Goal: Task Accomplishment & Management: Complete application form

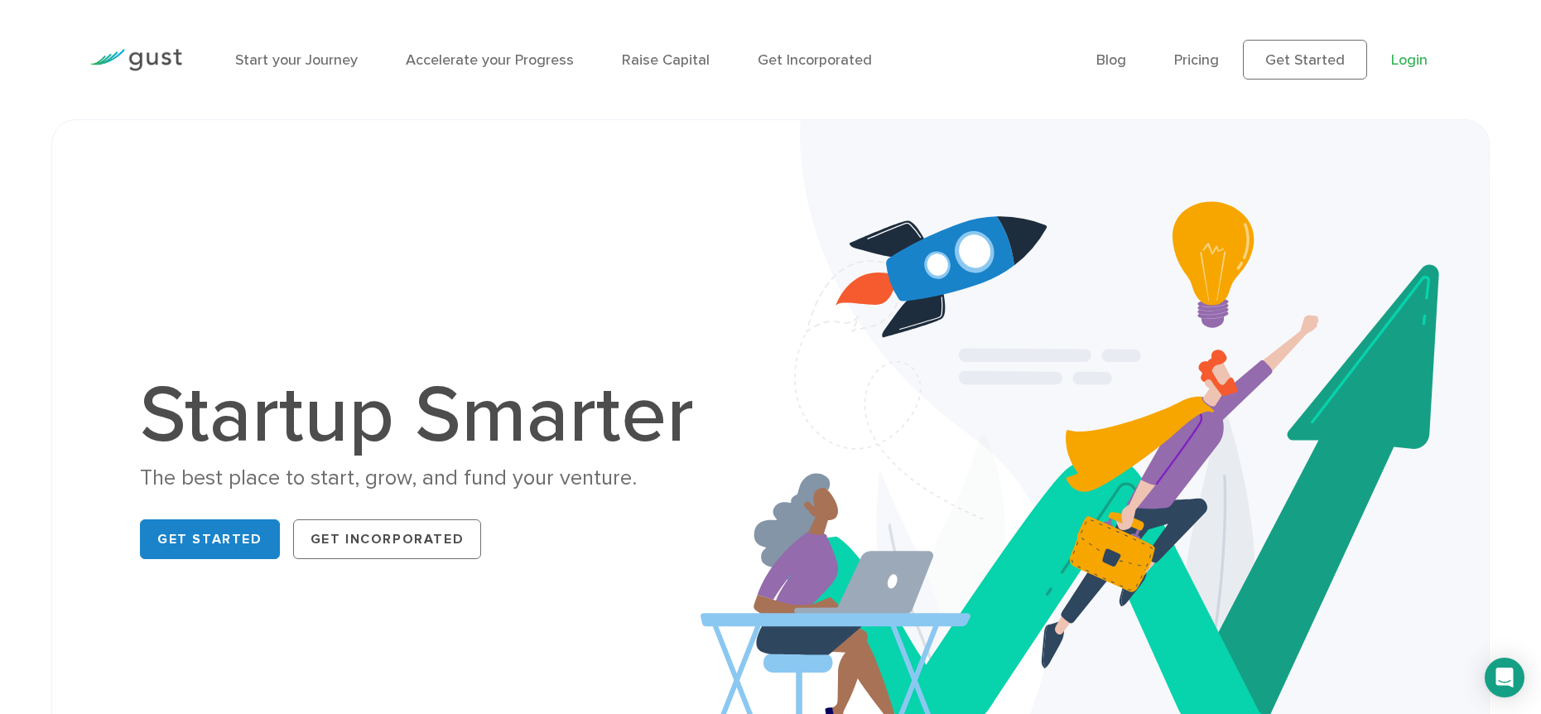
click at [1422, 64] on link "Login" at bounding box center [1409, 59] width 36 height 17
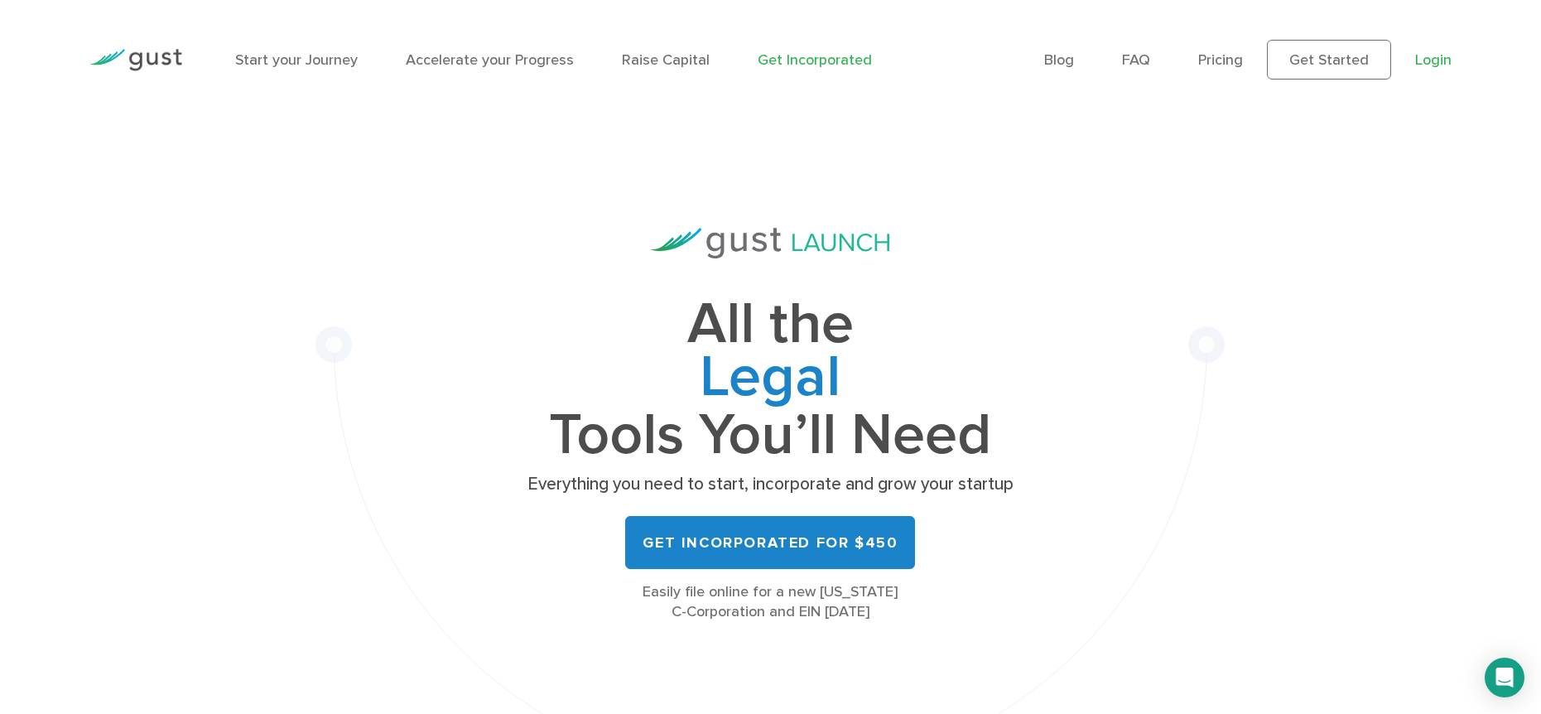
click at [1432, 59] on link "Login" at bounding box center [1433, 59] width 36 height 17
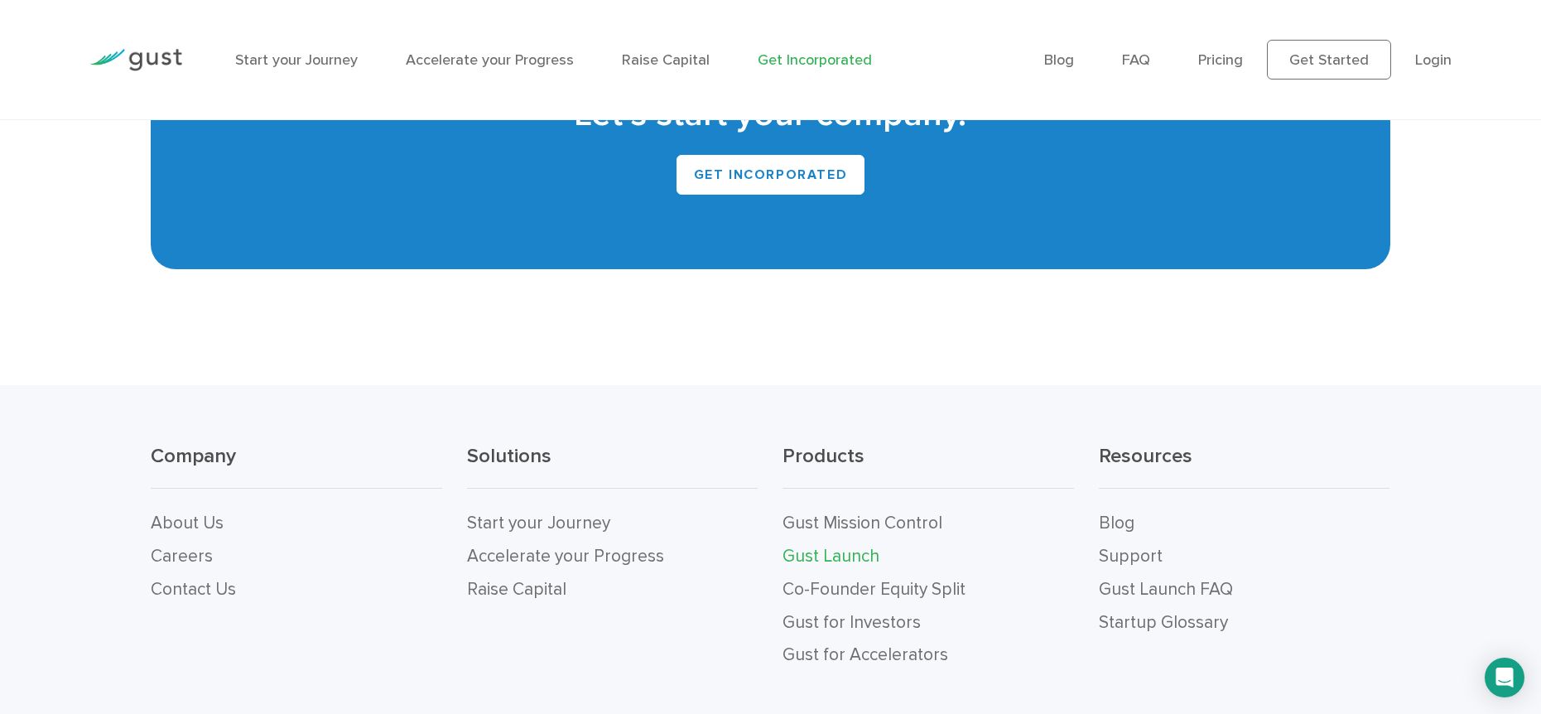
scroll to position [10318, 0]
click at [854, 513] on link "Gust Mission Control" at bounding box center [862, 523] width 160 height 21
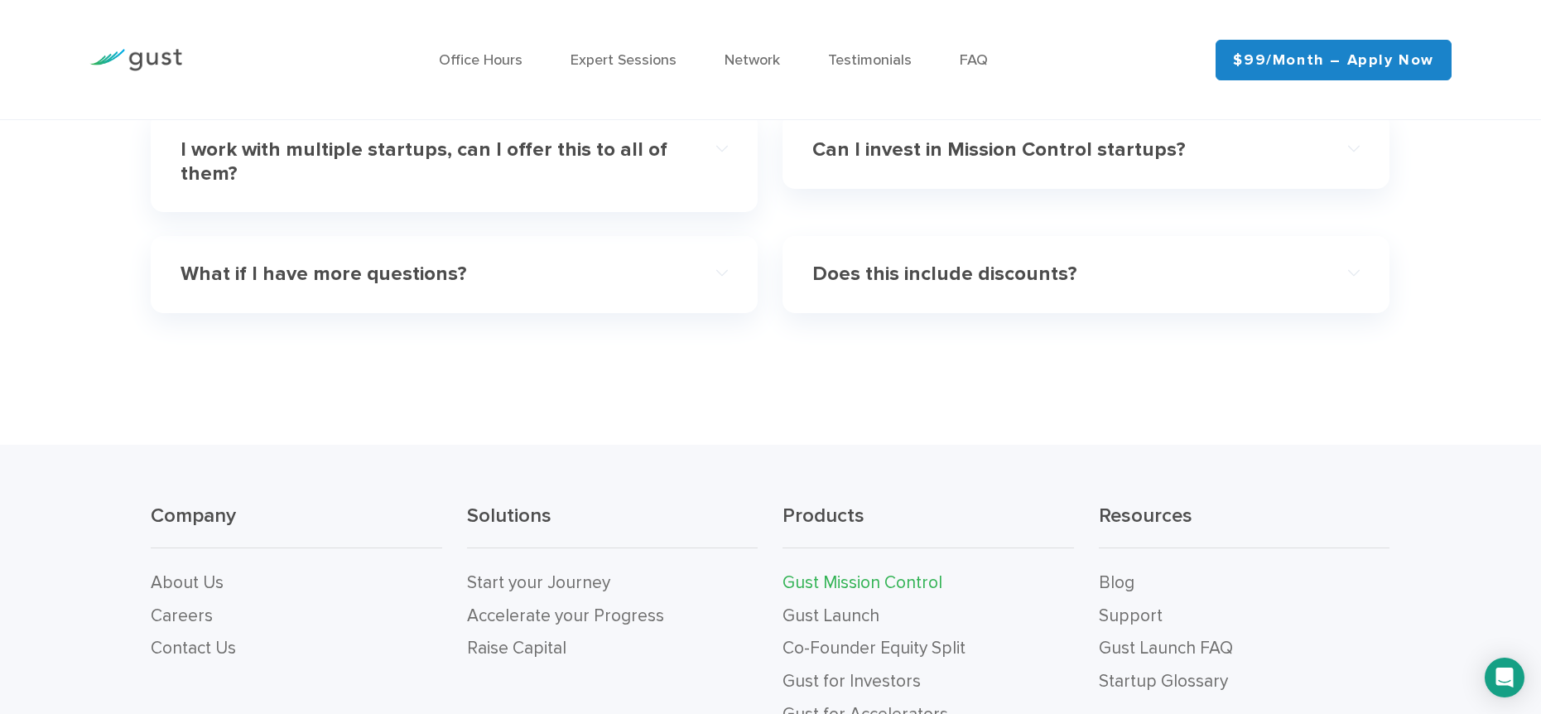
scroll to position [5507, 0]
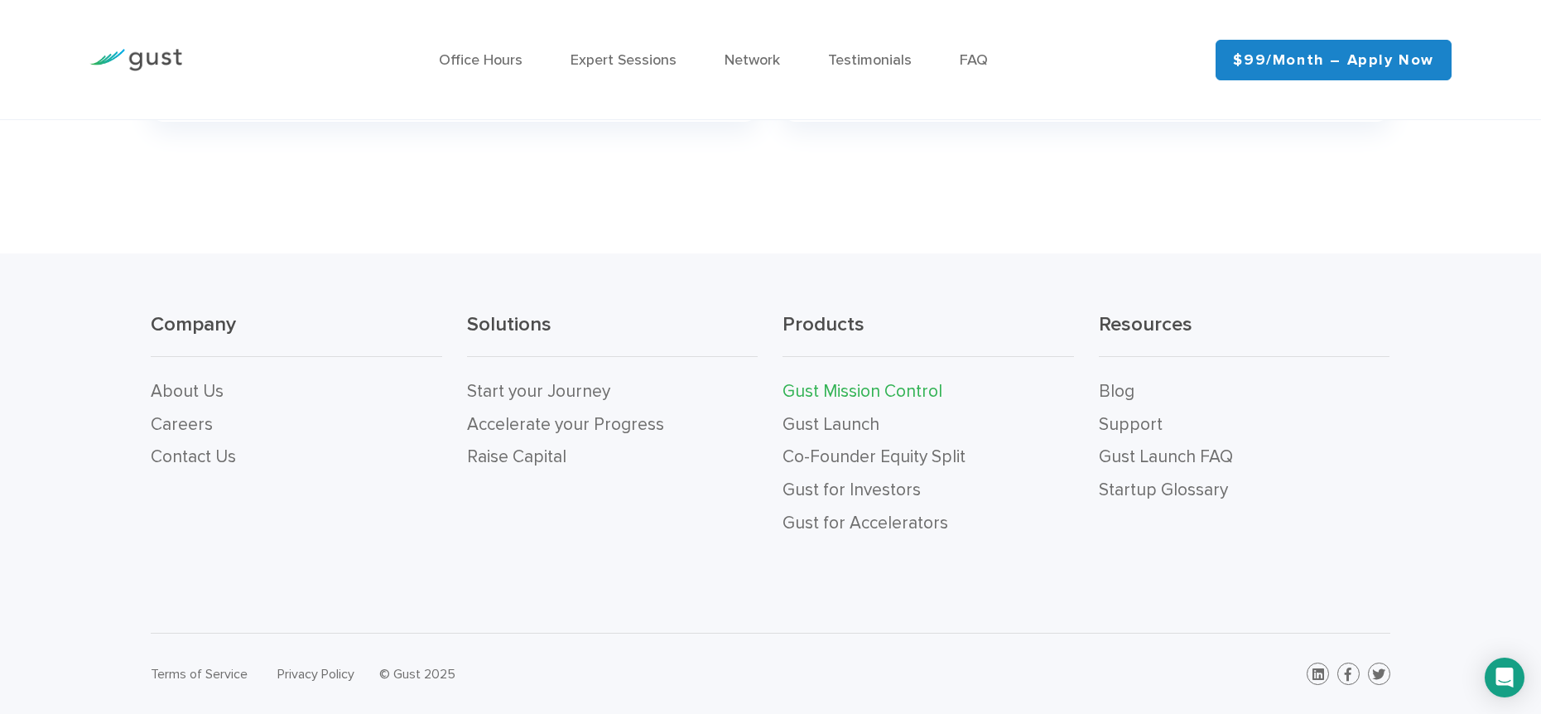
click at [1329, 64] on link "$99/month – Apply Now" at bounding box center [1333, 60] width 236 height 41
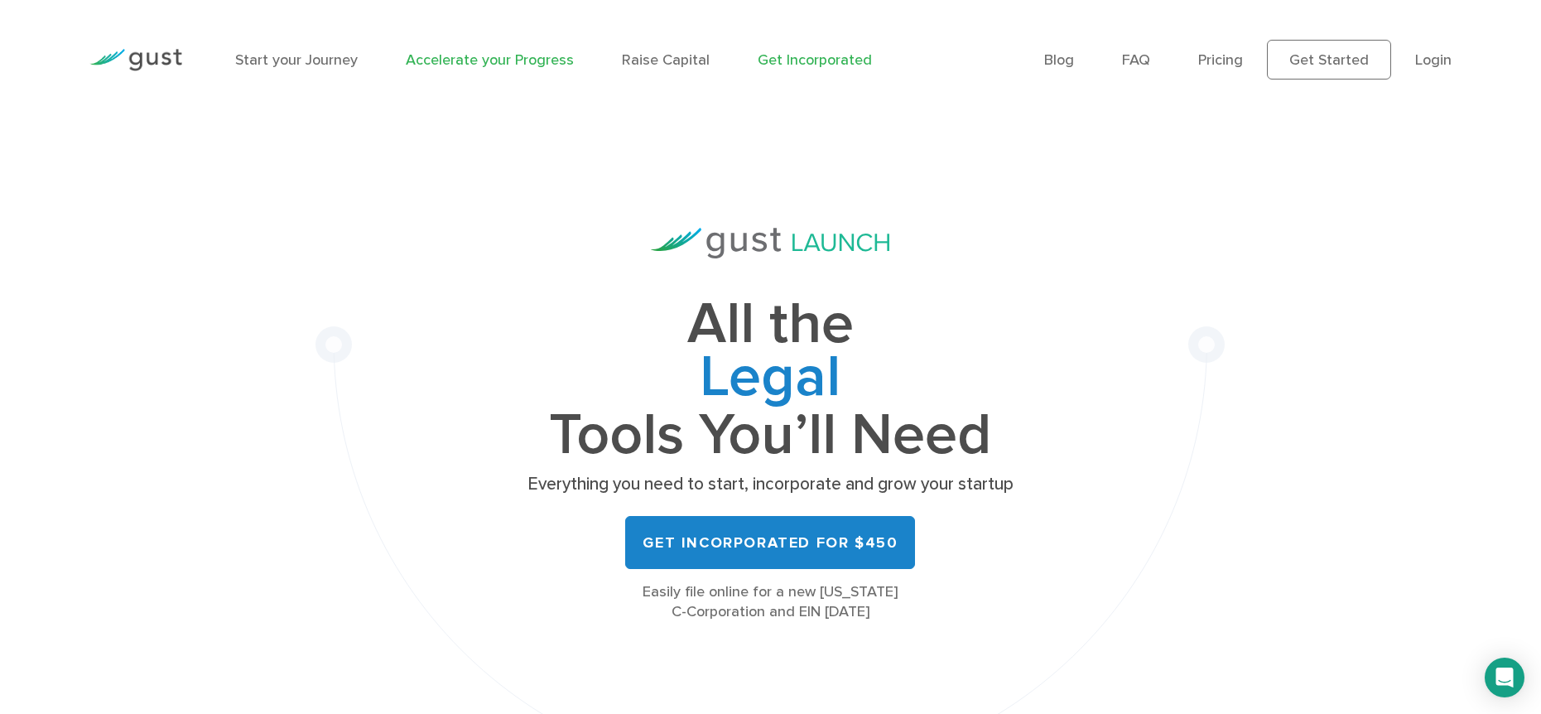
click at [515, 57] on link "Accelerate your Progress" at bounding box center [490, 59] width 168 height 17
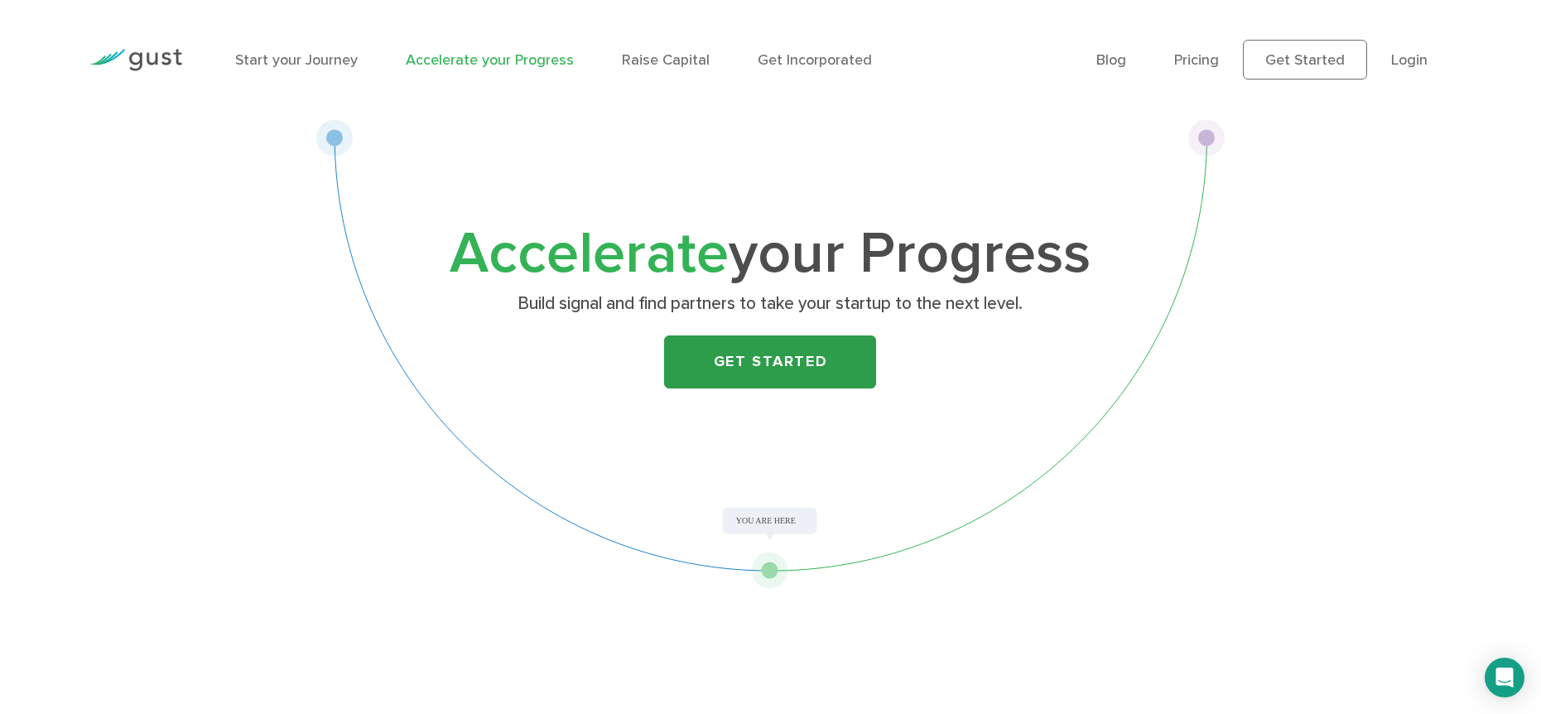
click at [789, 365] on link "Get Started" at bounding box center [770, 361] width 212 height 53
